Goal: Information Seeking & Learning: Stay updated

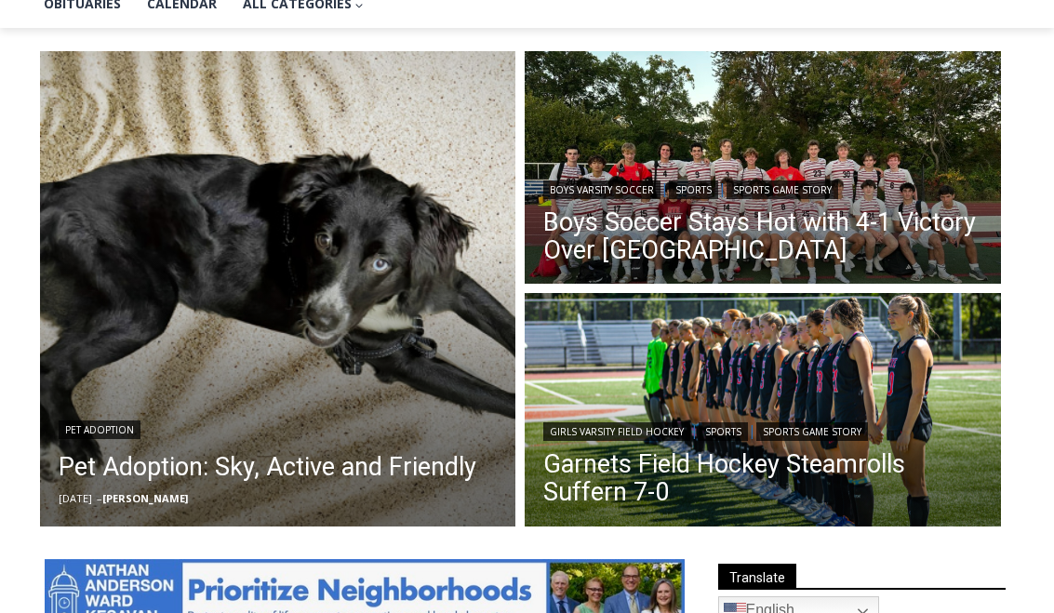
scroll to position [469, 0]
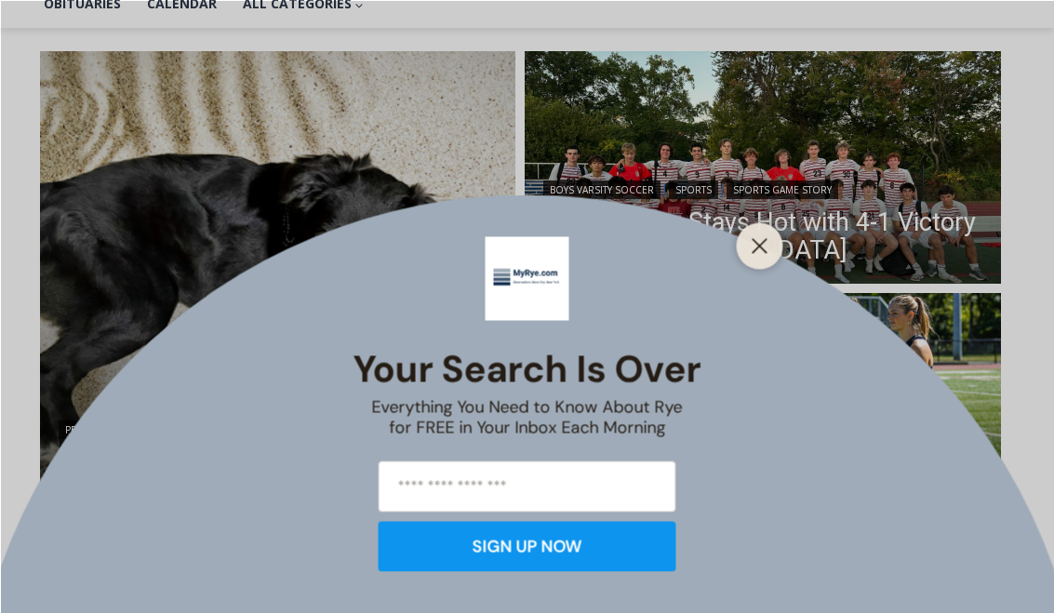
click at [751, 259] on button "Close" at bounding box center [760, 246] width 26 height 26
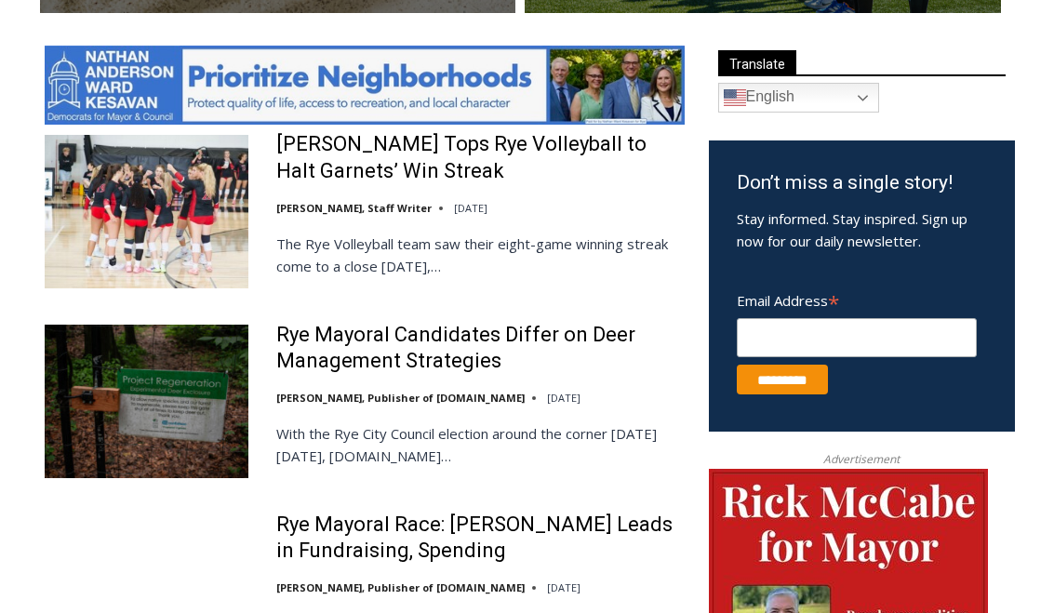
scroll to position [982, 0]
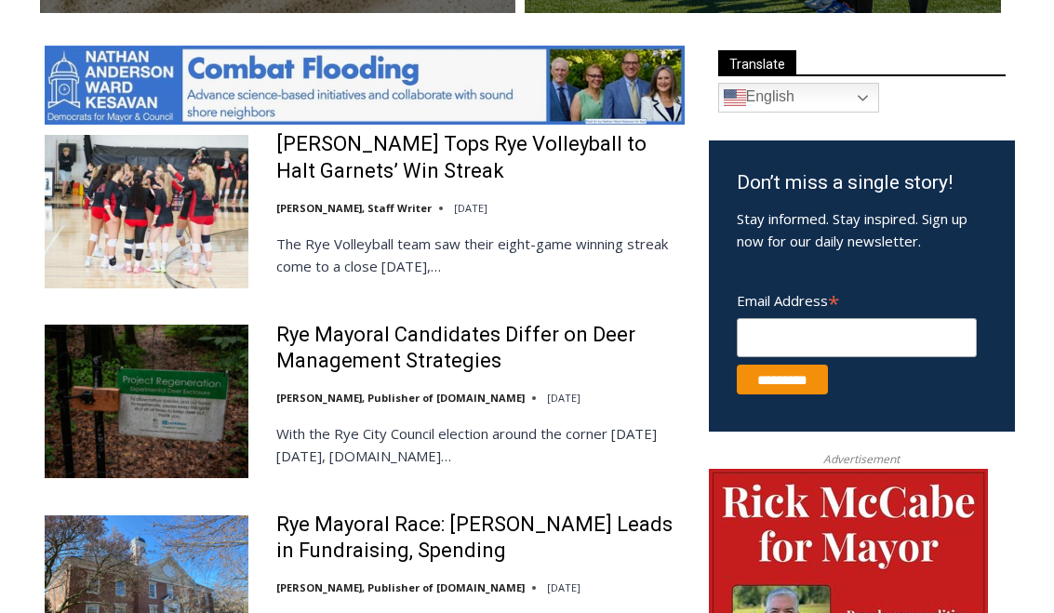
click at [338, 358] on link "Rye Mayoral Candidates Differ on Deer Management Strategies" at bounding box center [480, 348] width 408 height 53
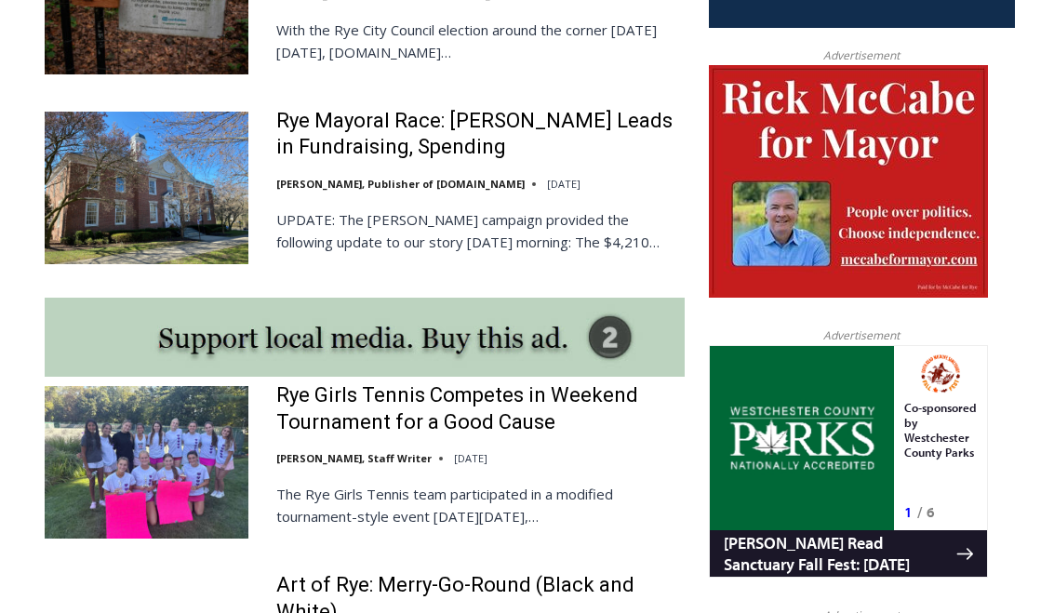
scroll to position [1386, 0]
click at [287, 138] on link "Rye Mayoral Race: [PERSON_NAME] Leads in Fundraising, Spending" at bounding box center [480, 134] width 408 height 53
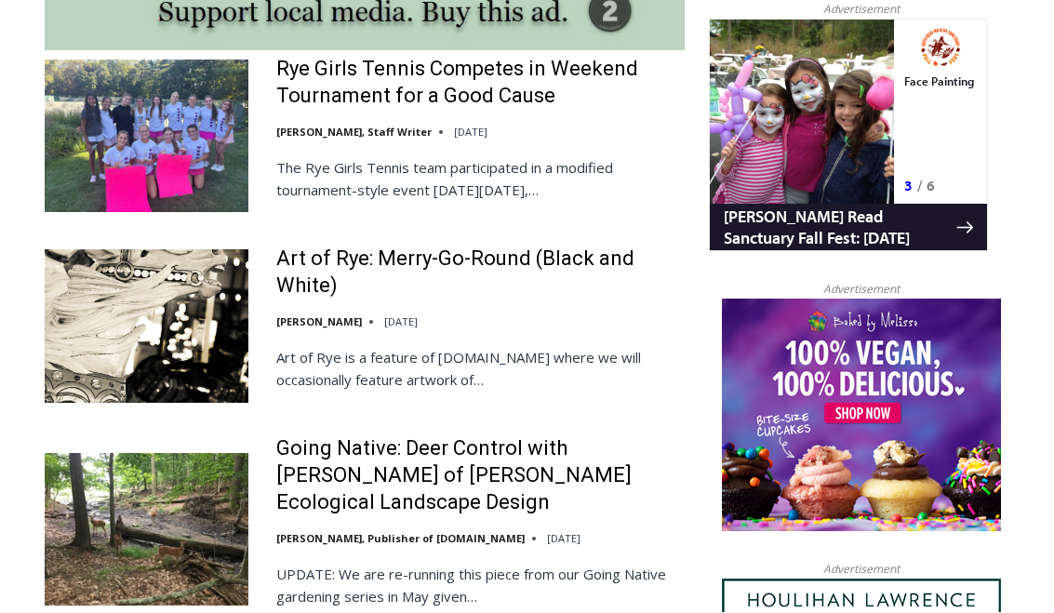
scroll to position [1713, 0]
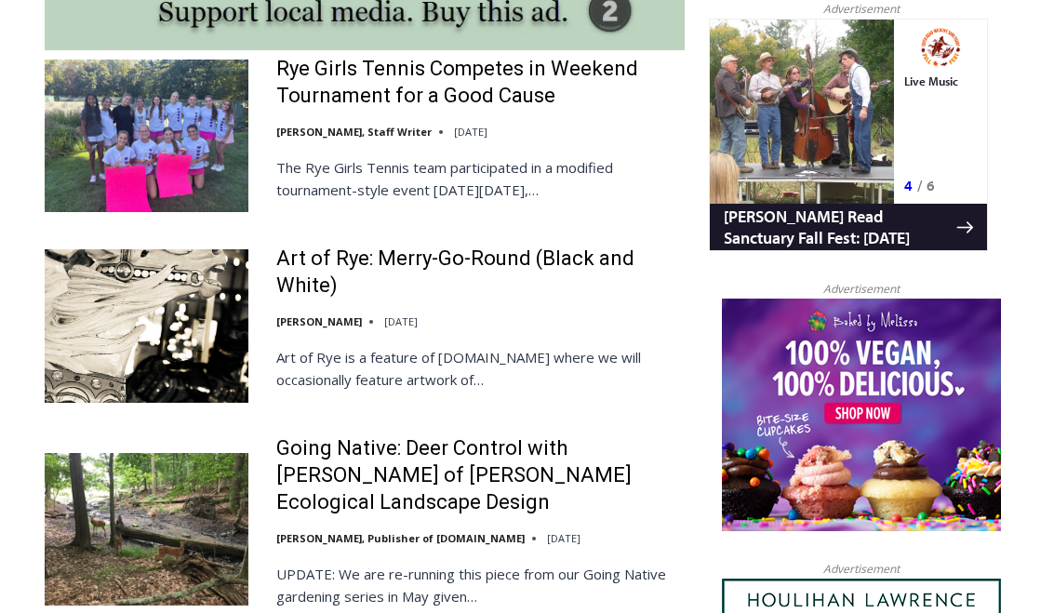
click at [290, 99] on link "Rye Girls Tennis Competes in Weekend Tournament for a Good Cause" at bounding box center [480, 82] width 408 height 53
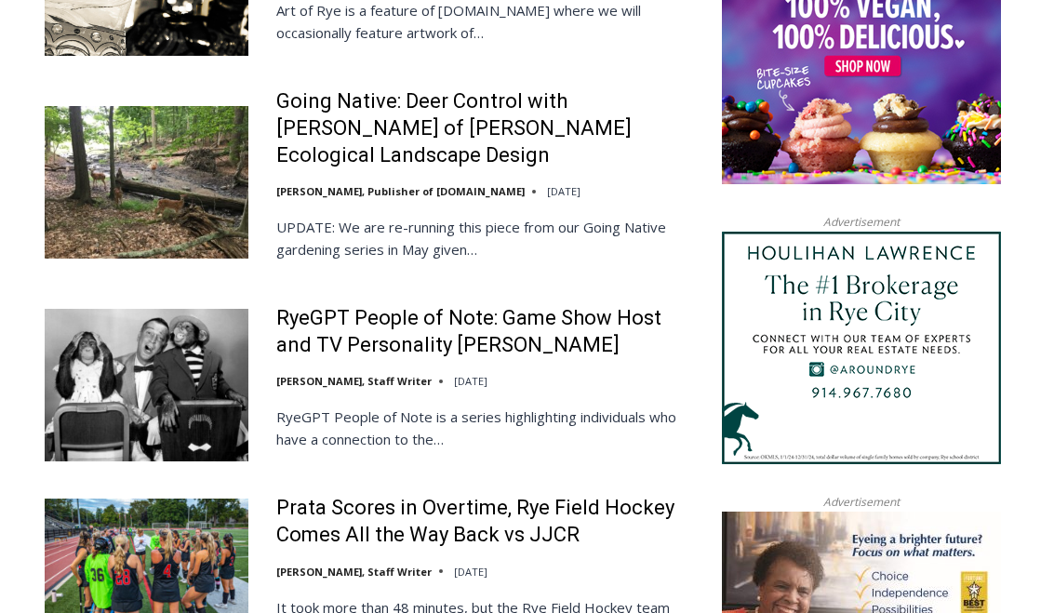
scroll to position [2019, 0]
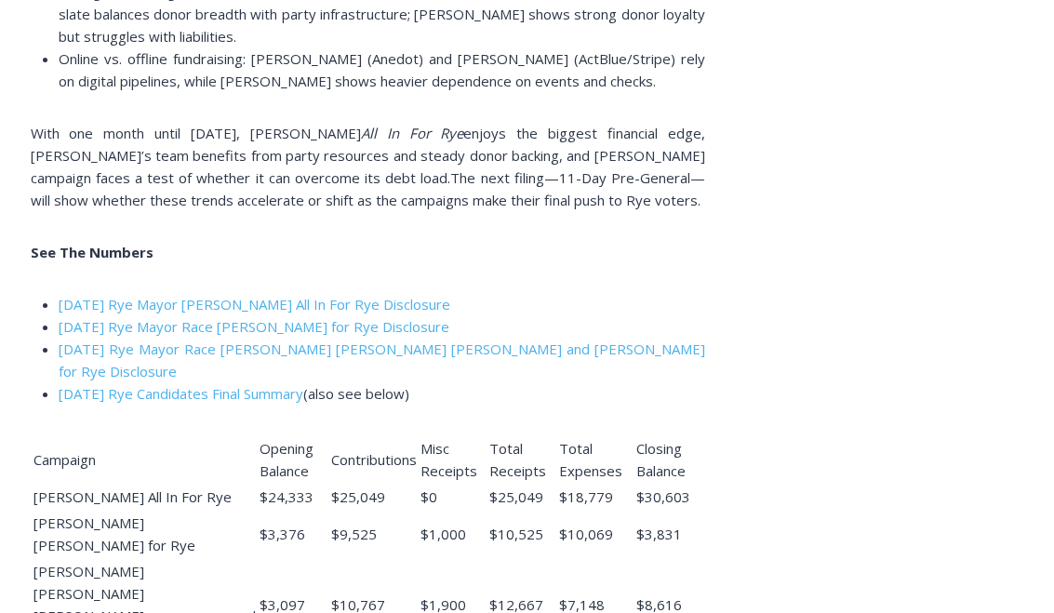
scroll to position [4480, 0]
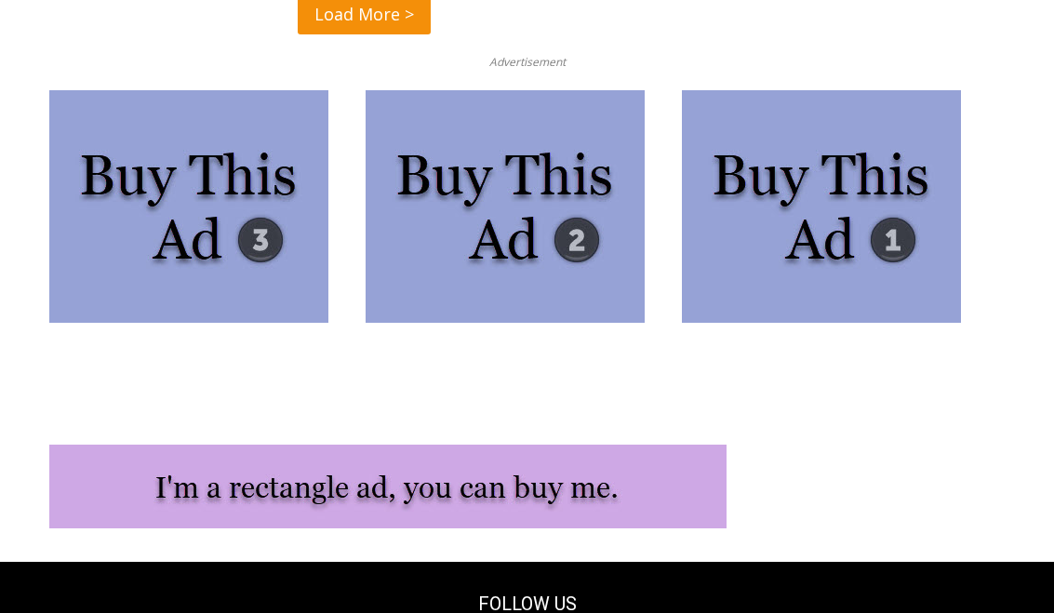
scroll to position [4818, 0]
